Goal: Find specific page/section: Find specific page/section

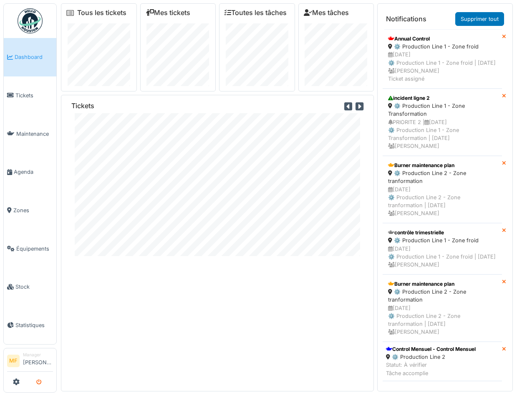
click at [38, 381] on icon "submit" at bounding box center [38, 382] width 5 height 5
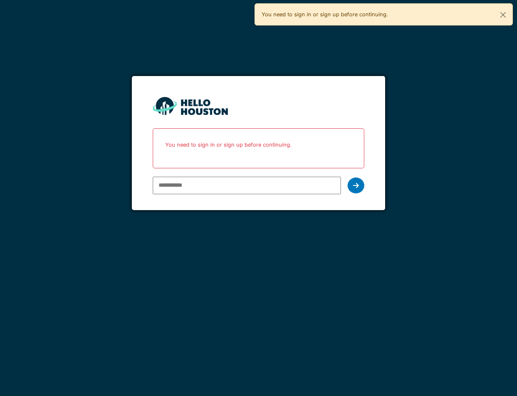
click at [220, 182] on input "email" at bounding box center [247, 186] width 188 height 18
type input "**********"
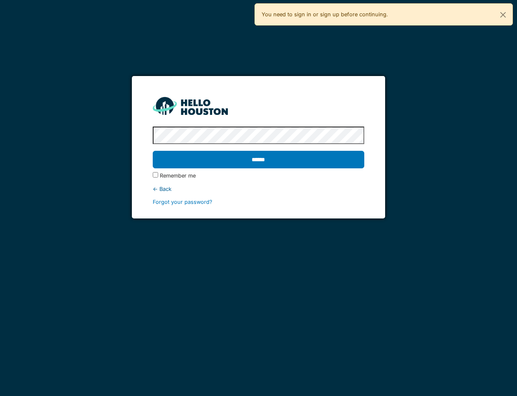
click at [153, 151] on input "******" at bounding box center [259, 160] width 212 height 18
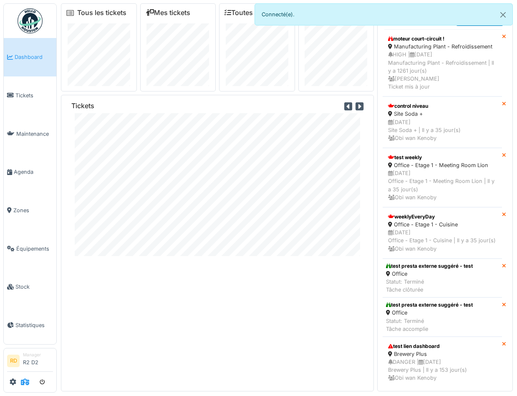
click at [25, 382] on icon at bounding box center [25, 381] width 8 height 7
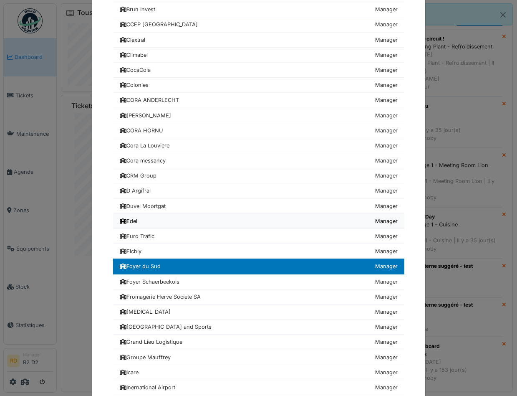
scroll to position [294, 0]
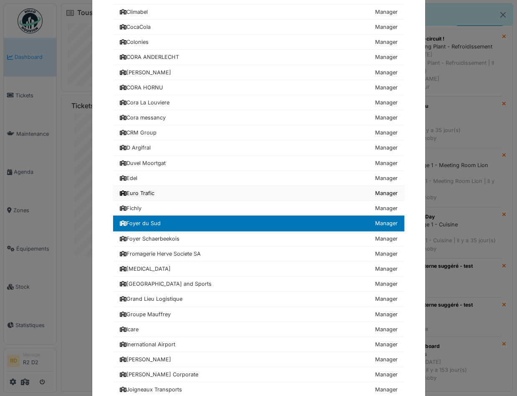
click at [142, 190] on div "Euro Trafic" at bounding box center [137, 193] width 35 height 8
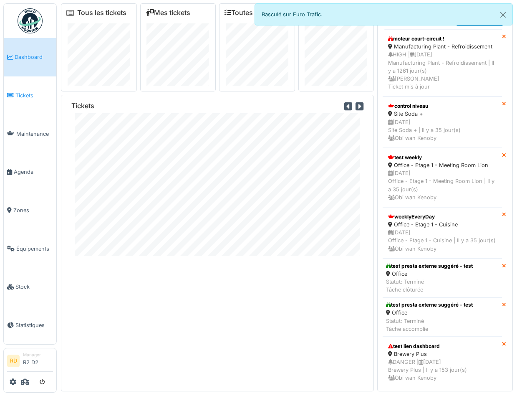
click at [23, 91] on span "Tickets" at bounding box center [34, 95] width 38 height 8
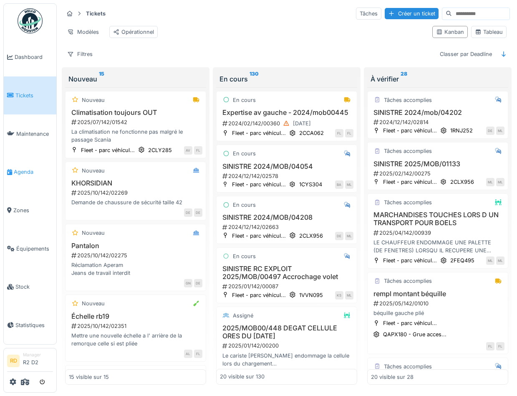
click at [20, 176] on span "Agenda" at bounding box center [33, 172] width 39 height 8
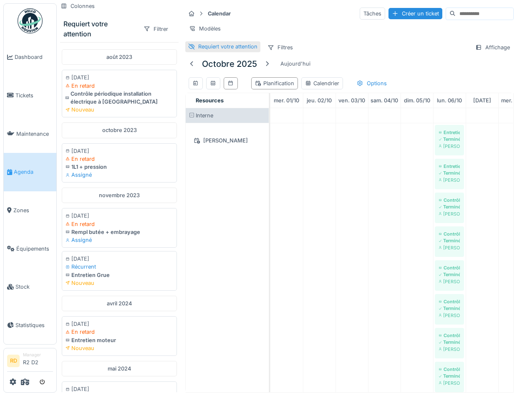
click at [211, 48] on div "Requiert votre attention" at bounding box center [227, 47] width 59 height 8
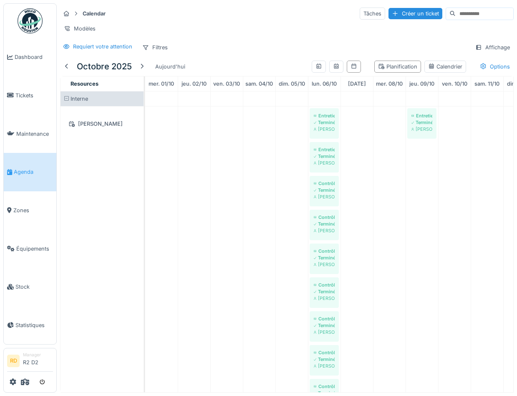
click at [245, 23] on div "Modèles" at bounding box center [287, 29] width 454 height 12
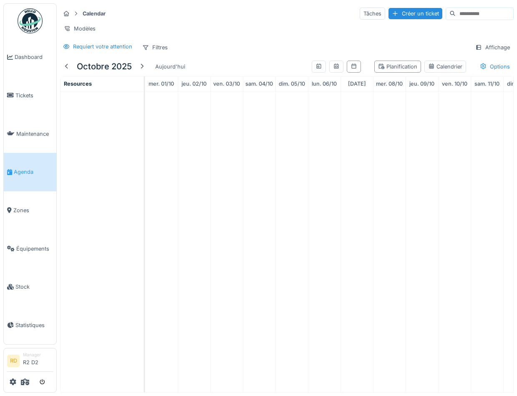
click at [296, 31] on div "Modèles" at bounding box center [287, 29] width 454 height 12
click at [68, 65] on div at bounding box center [66, 67] width 7 height 8
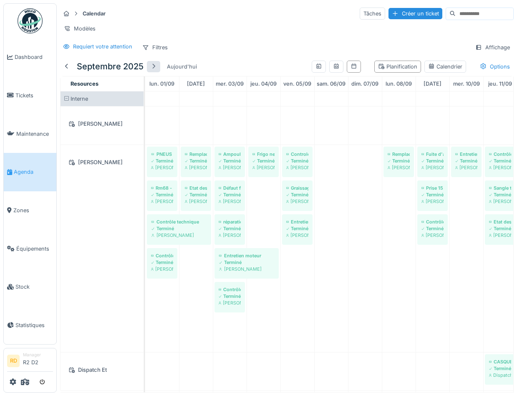
click at [155, 66] on div at bounding box center [153, 67] width 7 height 8
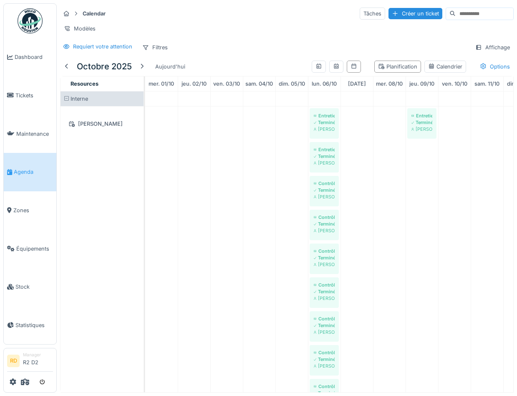
click at [182, 15] on div "Calendar Tâches Créer un ticket" at bounding box center [287, 14] width 454 height 14
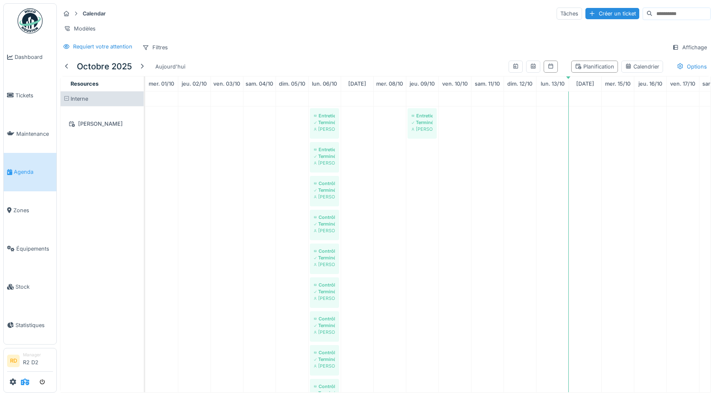
click at [25, 380] on icon at bounding box center [25, 381] width 8 height 7
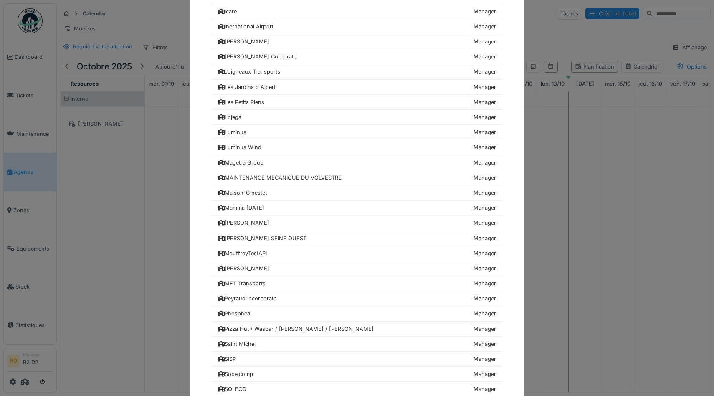
scroll to position [926, 0]
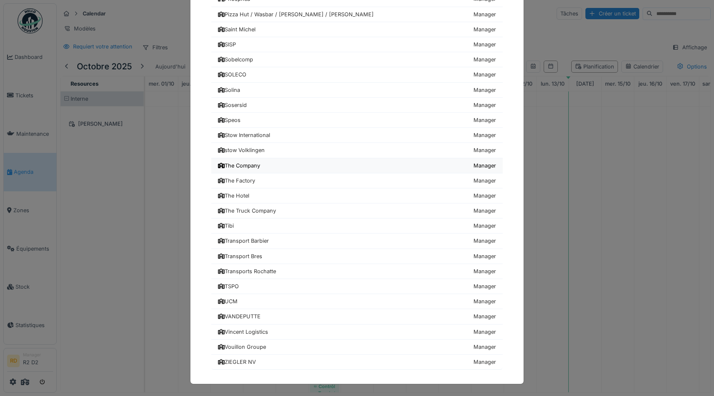
click at [252, 166] on div "The Company" at bounding box center [239, 166] width 42 height 8
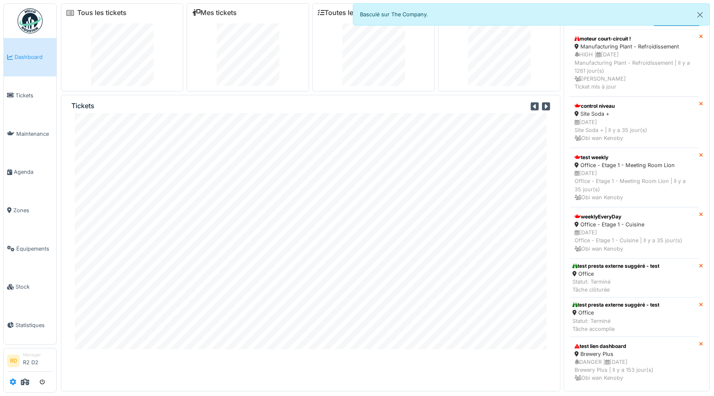
click at [11, 385] on icon at bounding box center [13, 381] width 7 height 7
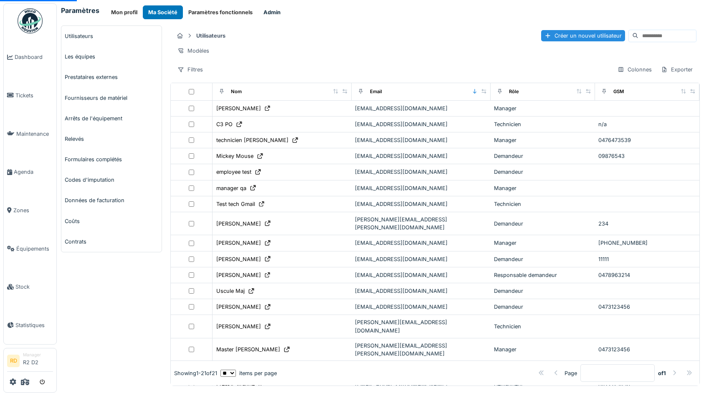
click at [271, 12] on button "Admin" at bounding box center [272, 12] width 28 height 14
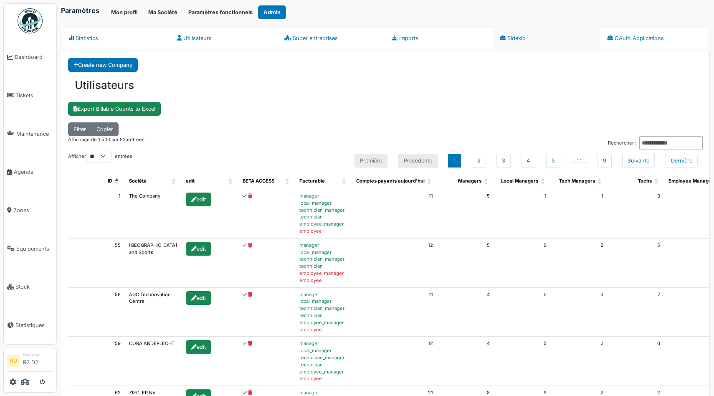
click at [514, 36] on link "Sidekiq" at bounding box center [547, 38] width 108 height 22
